Goal: Task Accomplishment & Management: Manage account settings

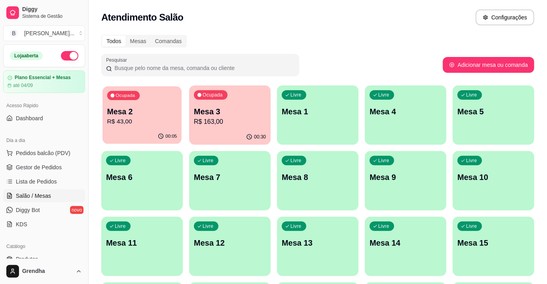
click at [181, 120] on div "Ocupada Mesa 2 R$ 43,00" at bounding box center [142, 107] width 79 height 43
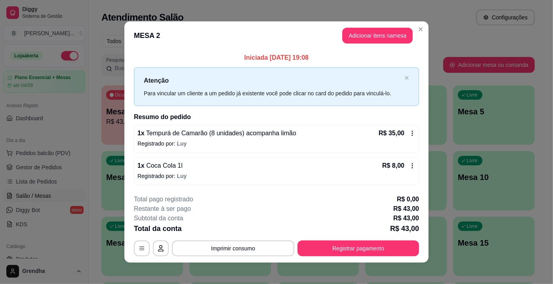
click at [190, 131] on span "Tempurá de Camarão (8 unidades) acompanha limão" at bounding box center [220, 133] width 152 height 7
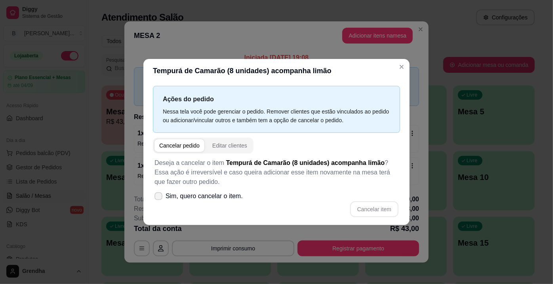
click at [158, 196] on icon at bounding box center [158, 196] width 6 height 5
click at [158, 198] on input "Sim, quero cancelar o item." at bounding box center [156, 200] width 5 height 5
checkbox input "true"
click at [376, 211] on button "Cancelar item" at bounding box center [373, 209] width 47 height 15
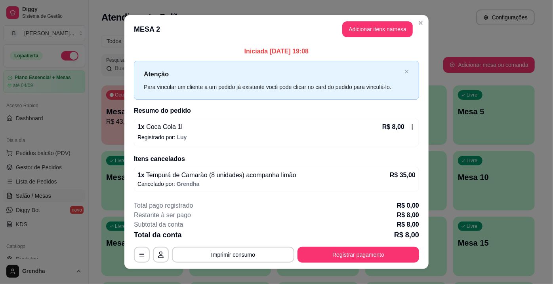
click at [207, 133] on p "Registrado por: Luy" at bounding box center [276, 137] width 278 height 8
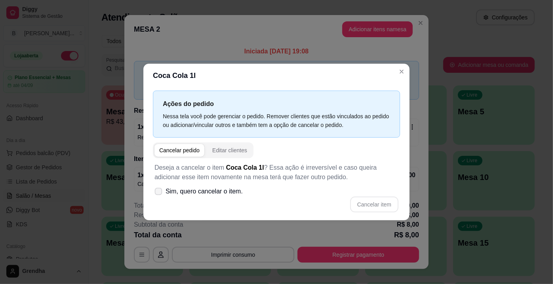
click at [156, 191] on icon at bounding box center [158, 191] width 6 height 4
click at [156, 193] on input "Sim, quero cancelar o item." at bounding box center [156, 195] width 5 height 5
checkbox input "true"
click at [378, 197] on button "Cancelar item" at bounding box center [373, 204] width 47 height 15
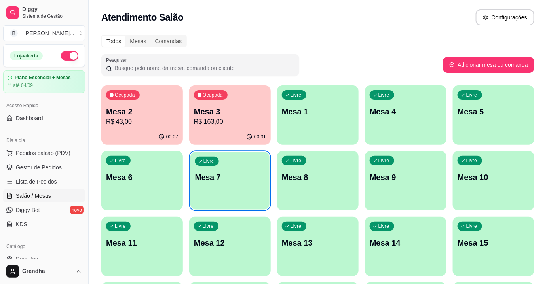
click at [190, 152] on button "Livre Mesa 7" at bounding box center [229, 181] width 79 height 58
click at [190, 114] on div "Ocupada Mesa 2 R$ 43,00 00:07 Ocupada Mesa 3 R$ 163,00 00:31 Livre Mesa 1 Livre…" at bounding box center [317, 280] width 433 height 388
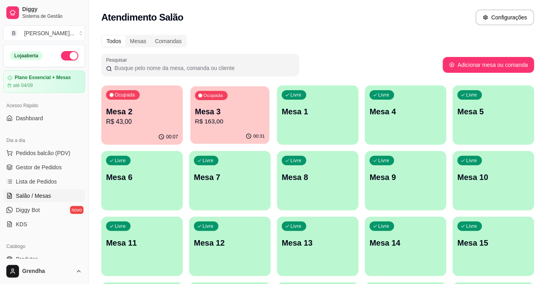
click at [190, 114] on div "Ocupada Mesa 3 R$ 163,00" at bounding box center [229, 107] width 79 height 43
